Goal: Information Seeking & Learning: Check status

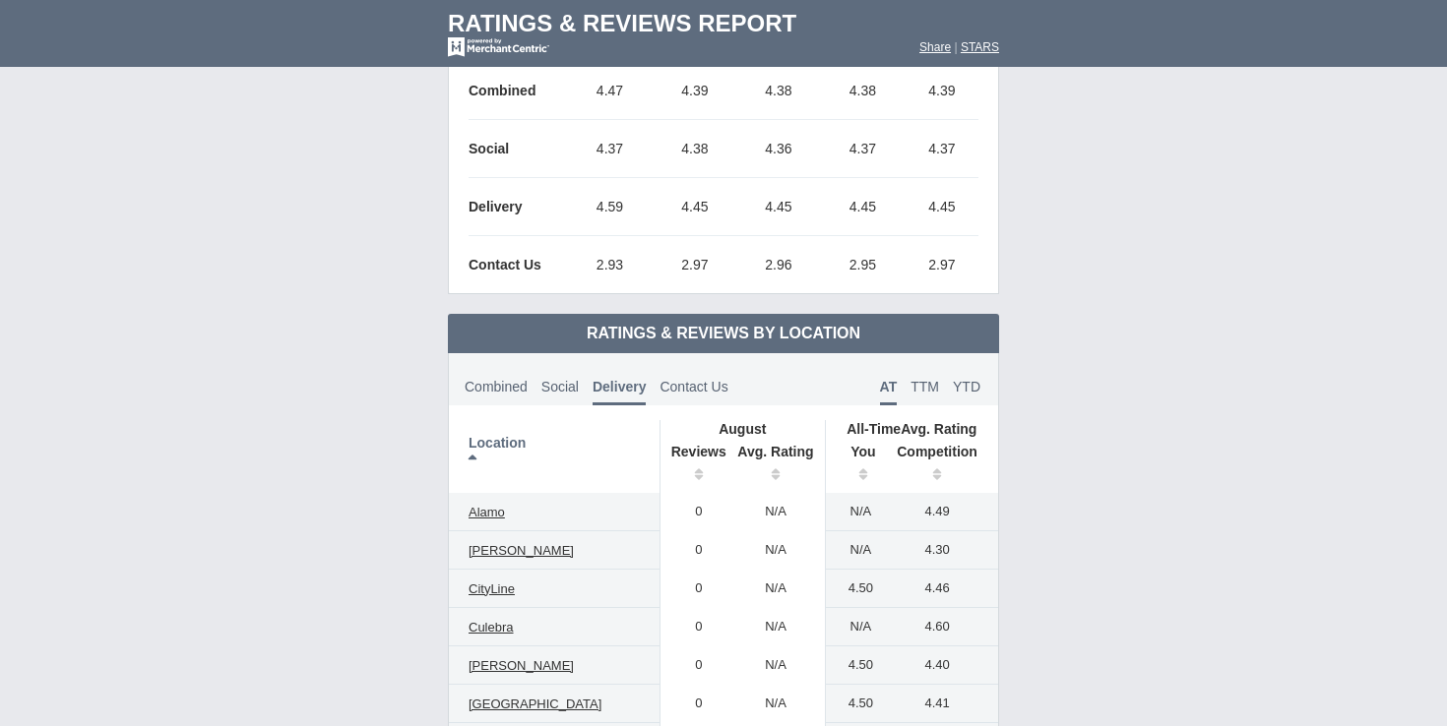
scroll to position [965, 0]
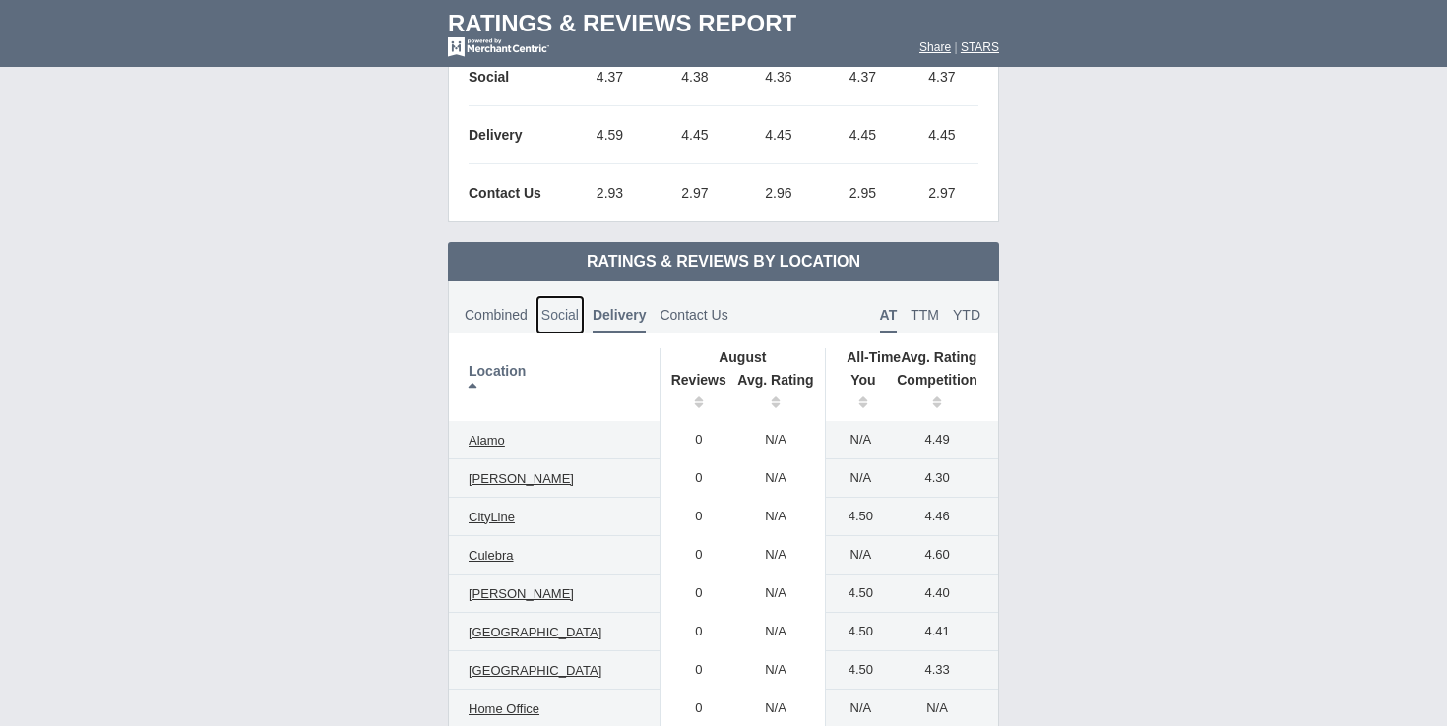
click at [569, 309] on span "Social" at bounding box center [559, 315] width 37 height 16
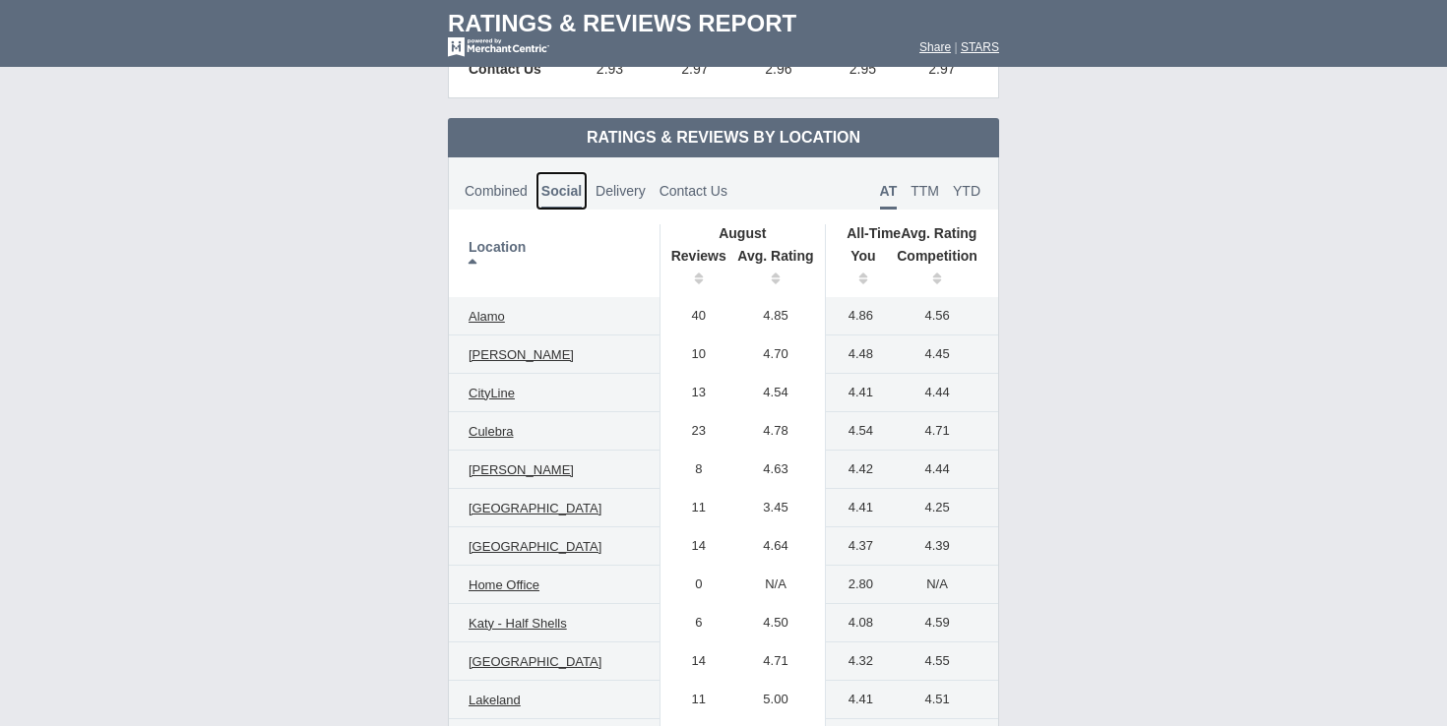
scroll to position [1091, 0]
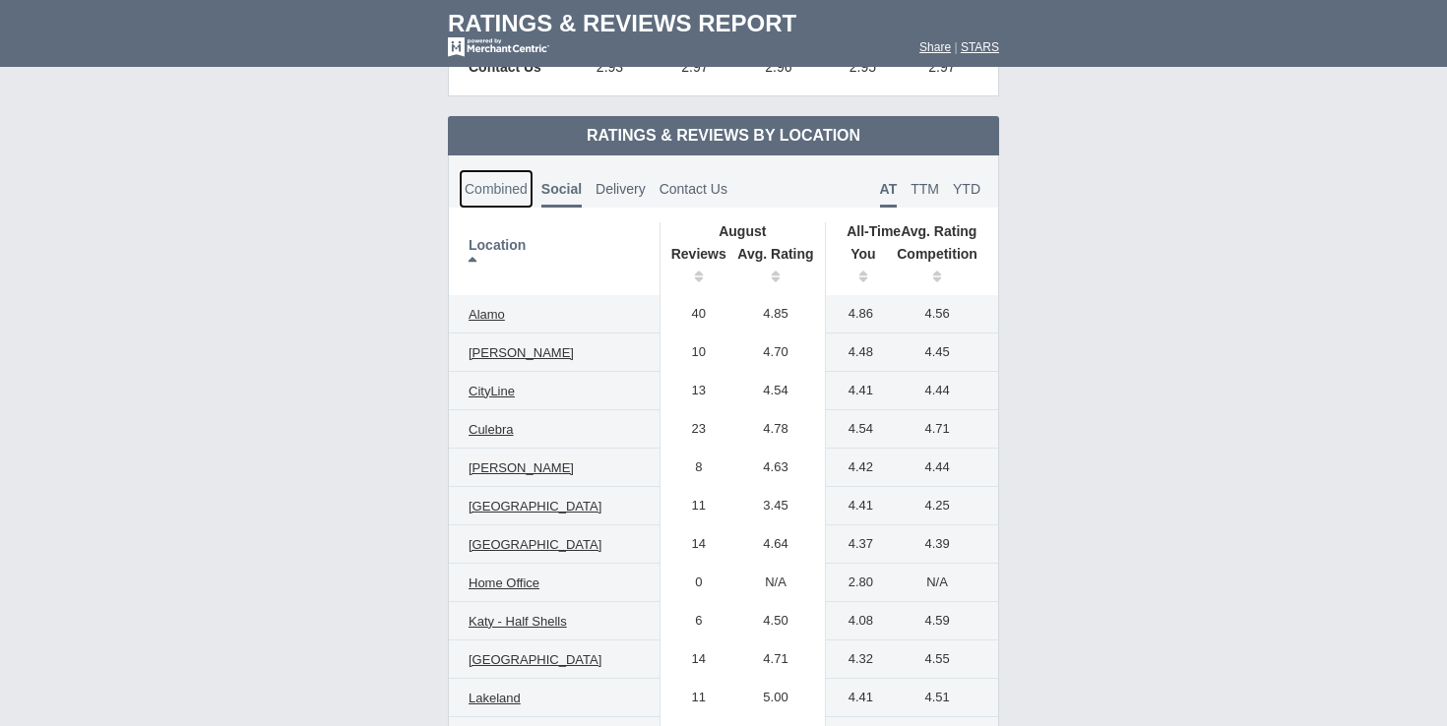
click at [511, 181] on span "Combined" at bounding box center [496, 189] width 63 height 16
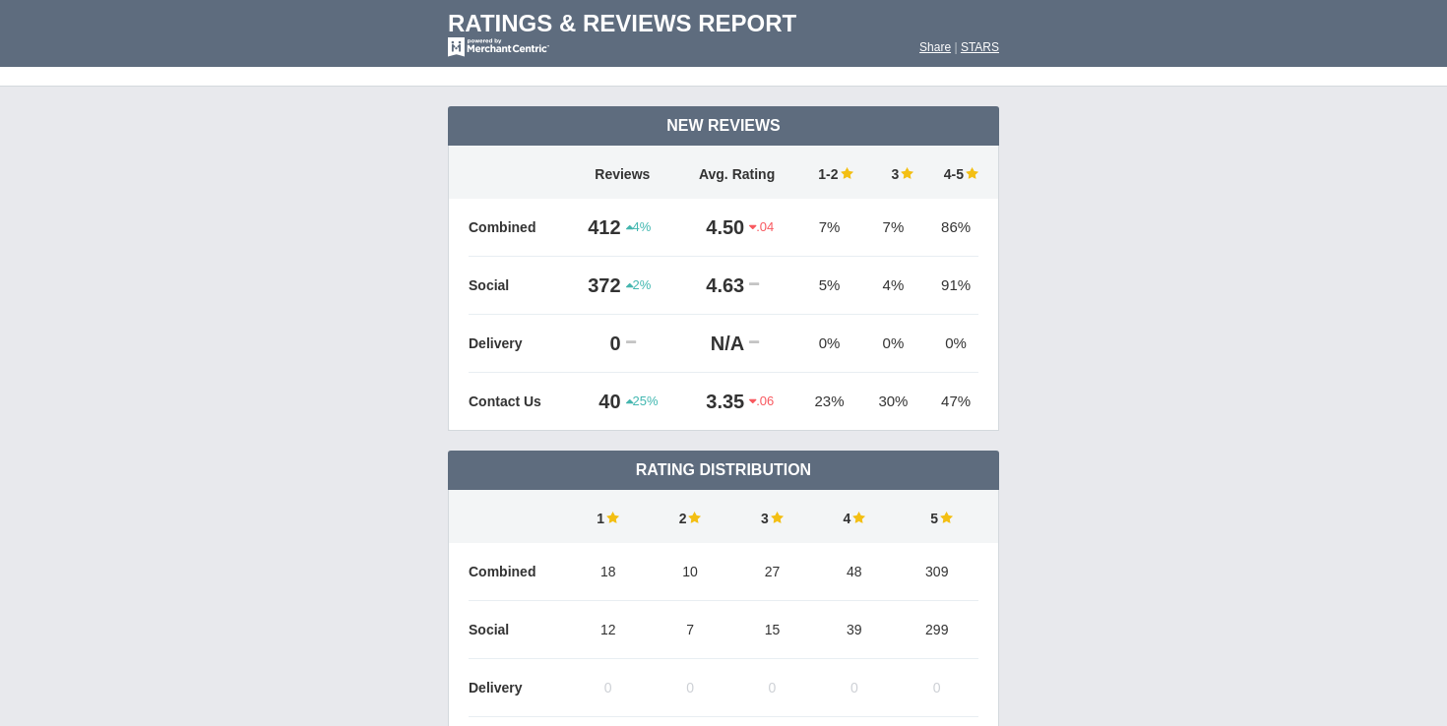
scroll to position [0, 0]
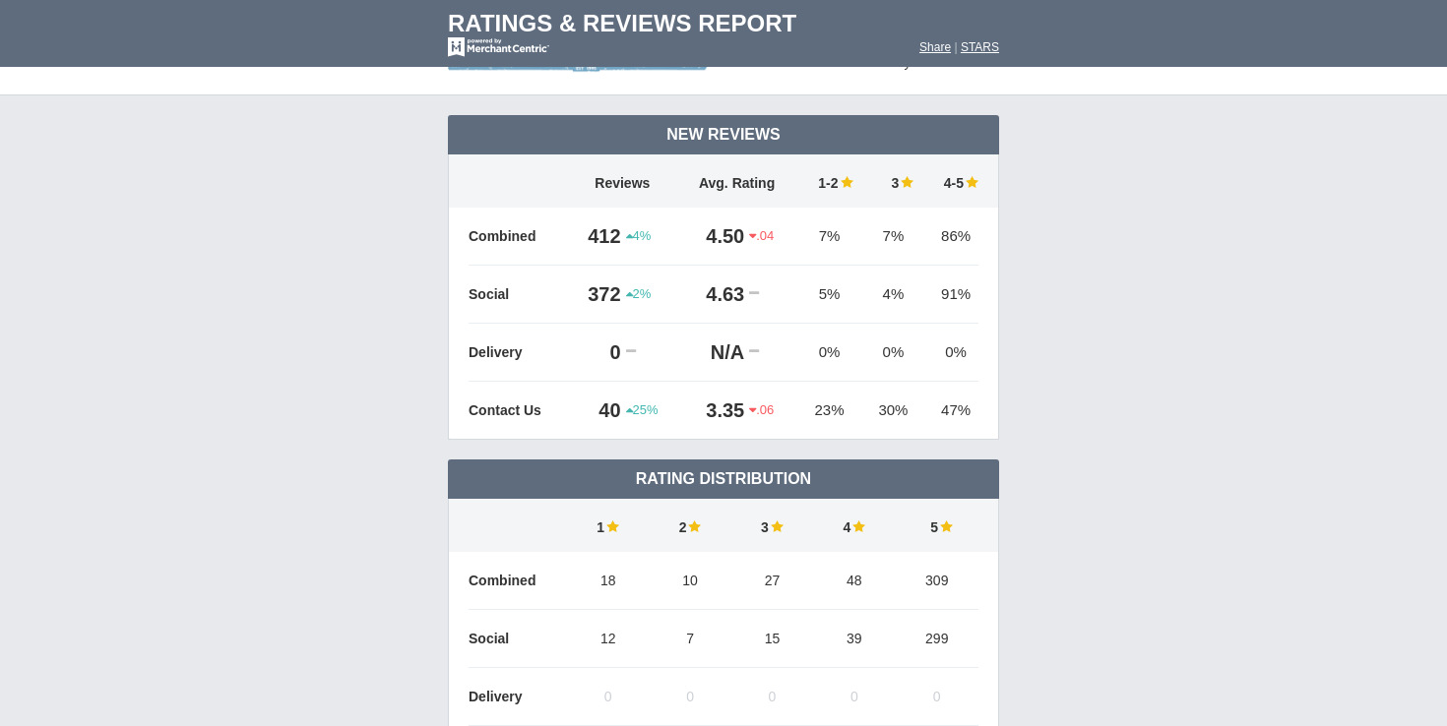
scroll to position [64, 0]
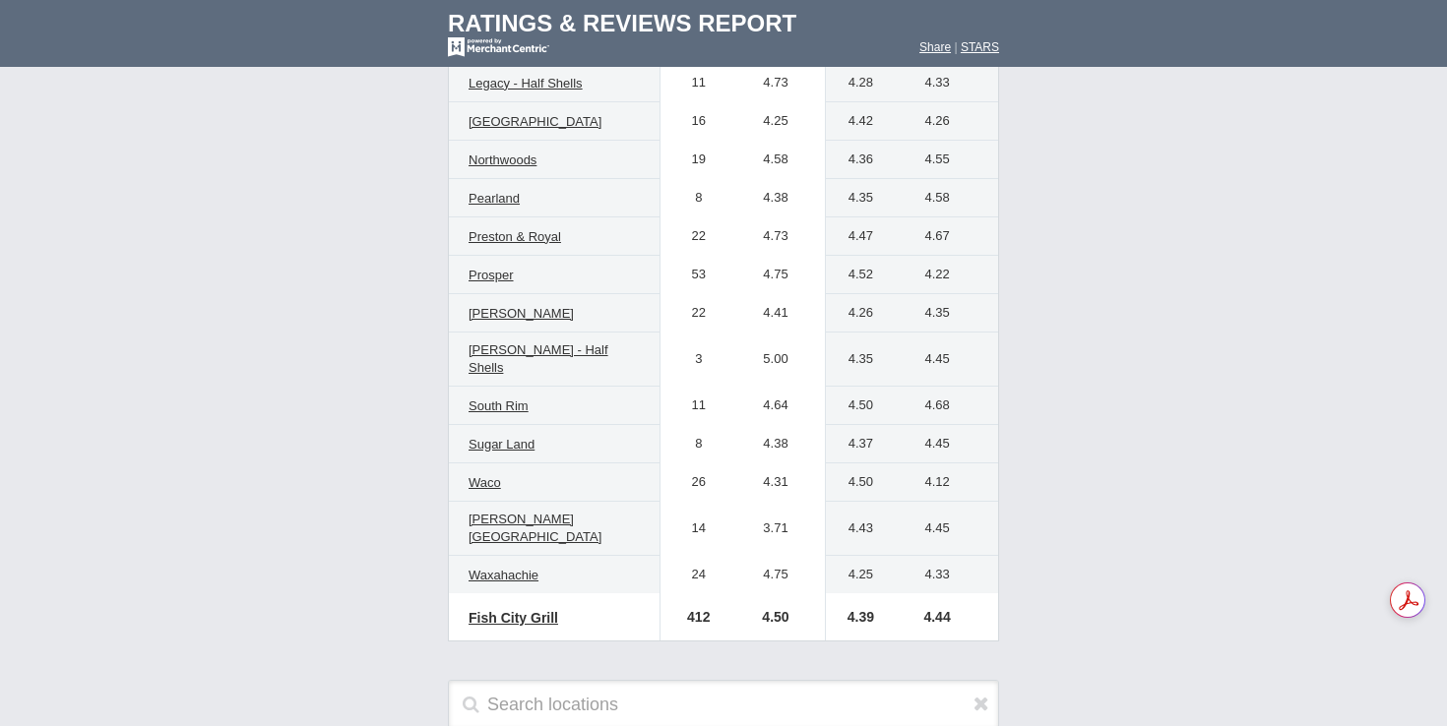
scroll to position [1748, 0]
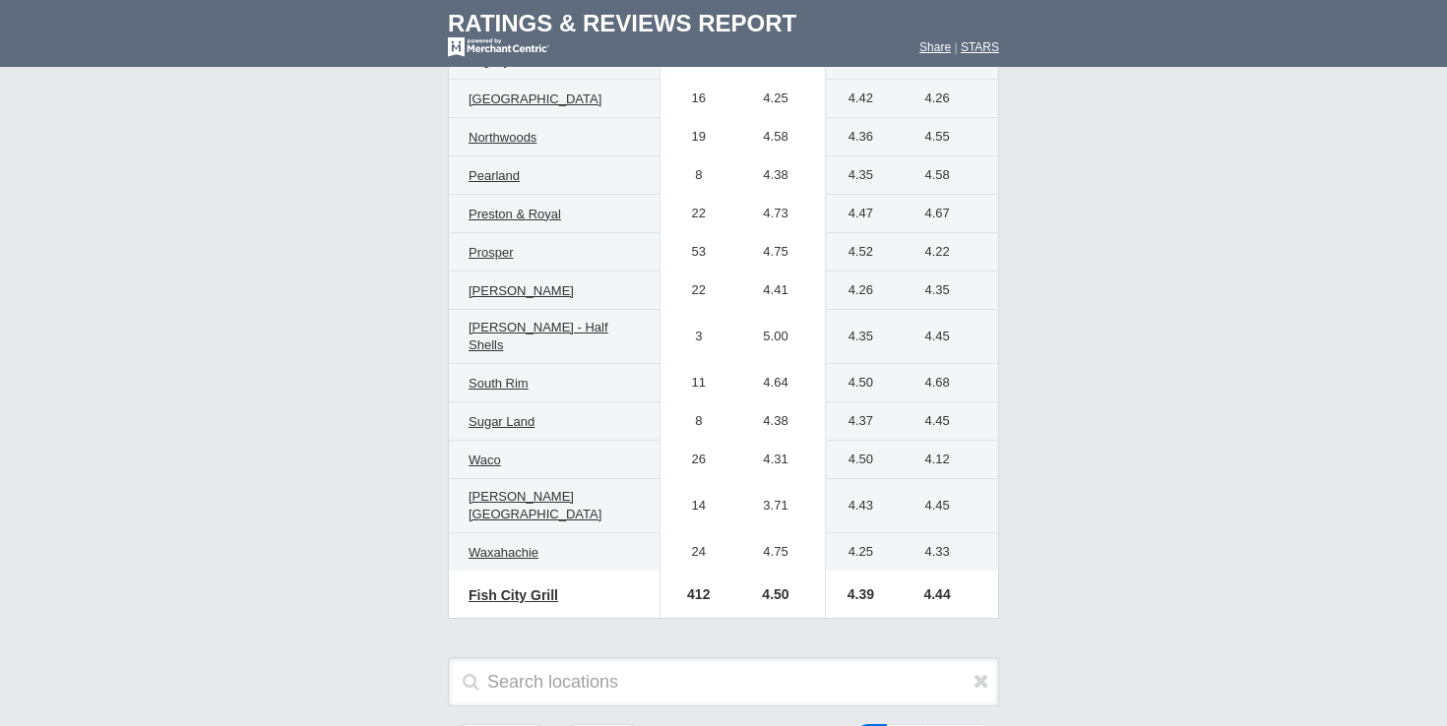
scroll to position [1768, 0]
click at [520, 488] on span "[PERSON_NAME][GEOGRAPHIC_DATA]" at bounding box center [535, 504] width 133 height 32
click at [485, 488] on span "[PERSON_NAME][GEOGRAPHIC_DATA]" at bounding box center [535, 504] width 133 height 32
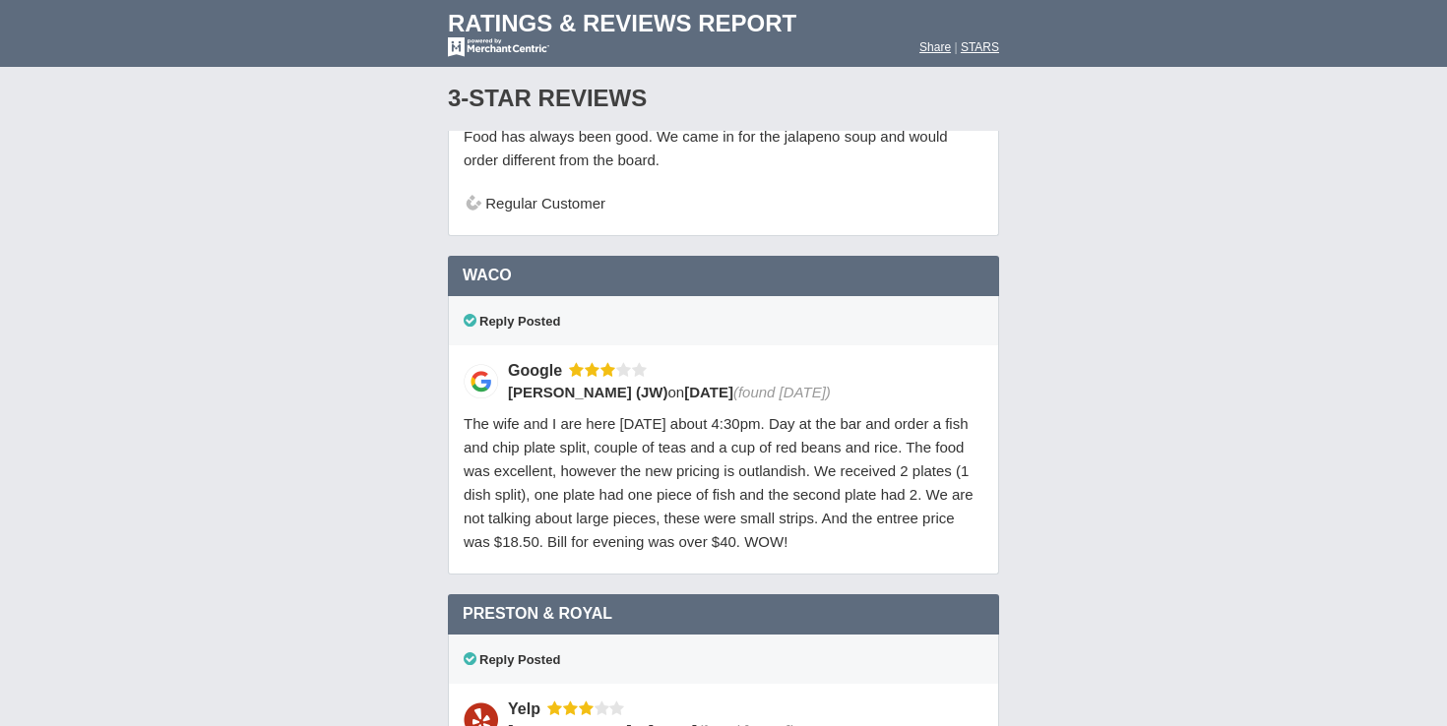
scroll to position [17976, 0]
click at [811, 427] on div "Waco 3 star Google Social,Combined Reply Posted Google James Winans (JW) on 8/1…" at bounding box center [723, 424] width 551 height 339
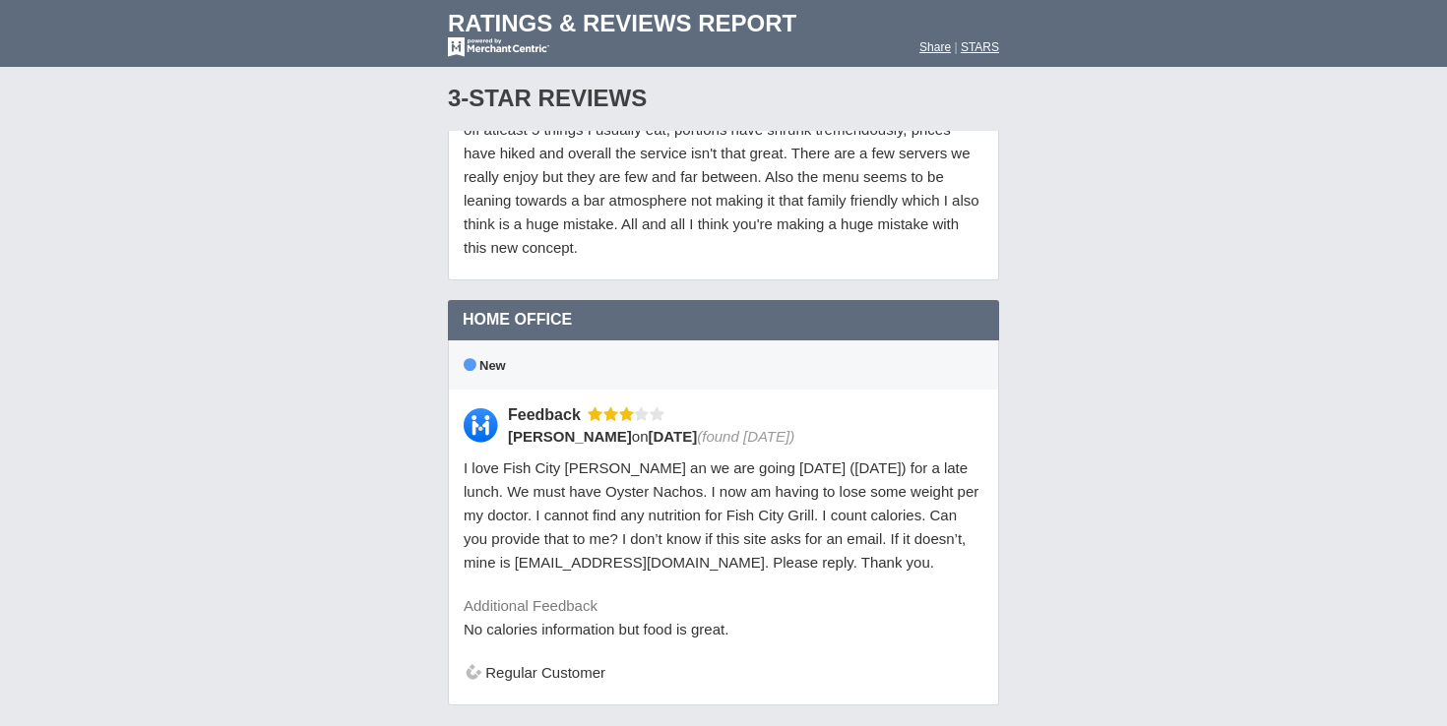
scroll to position [19562, 0]
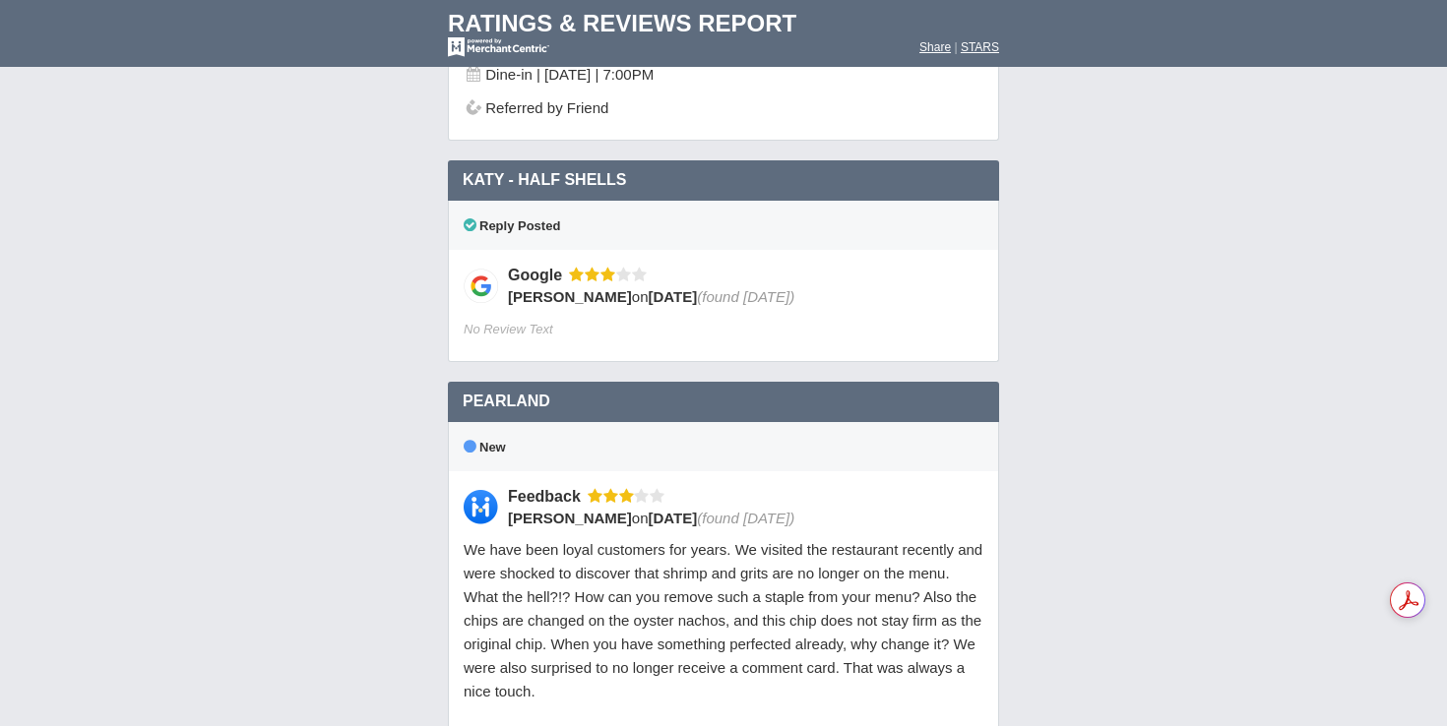
scroll to position [6706, 0]
